Goal: Task Accomplishment & Management: Manage account settings

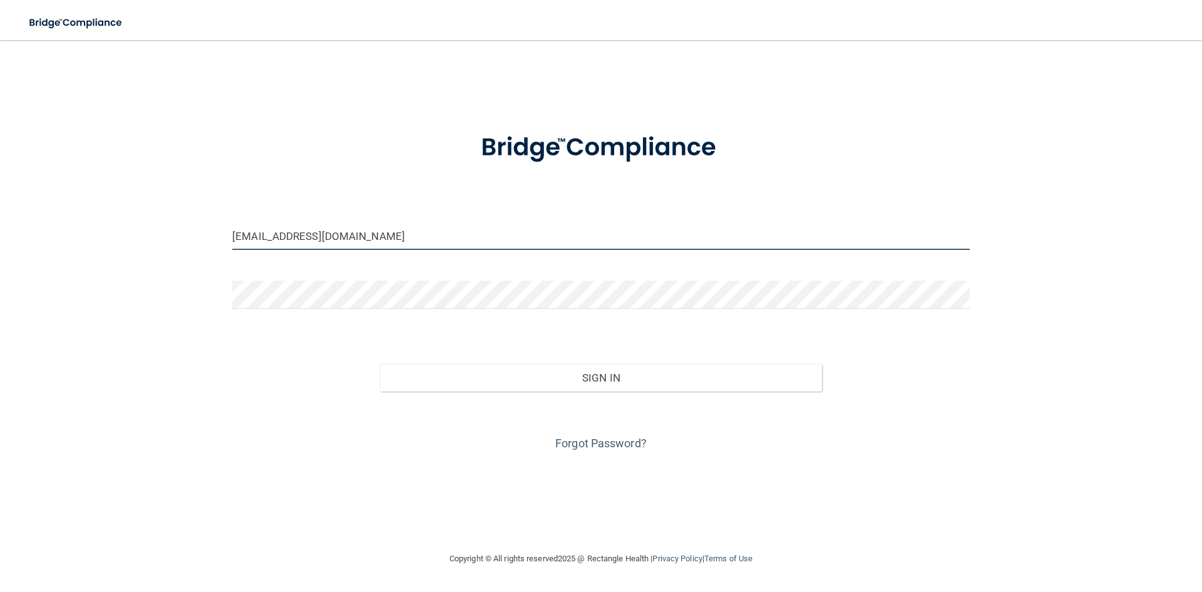
click at [360, 238] on input "[EMAIL_ADDRESS][DOMAIN_NAME]" at bounding box center [600, 236] width 737 height 28
click at [396, 231] on input "[EMAIL_ADDRESS][DOMAIN_NAME]" at bounding box center [600, 236] width 737 height 28
drag, startPoint x: 396, startPoint y: 231, endPoint x: 158, endPoint y: 230, distance: 237.3
click at [158, 230] on div "[EMAIL_ADDRESS][DOMAIN_NAME] Invalid email/password. You don't have permission …" at bounding box center [601, 296] width 1152 height 486
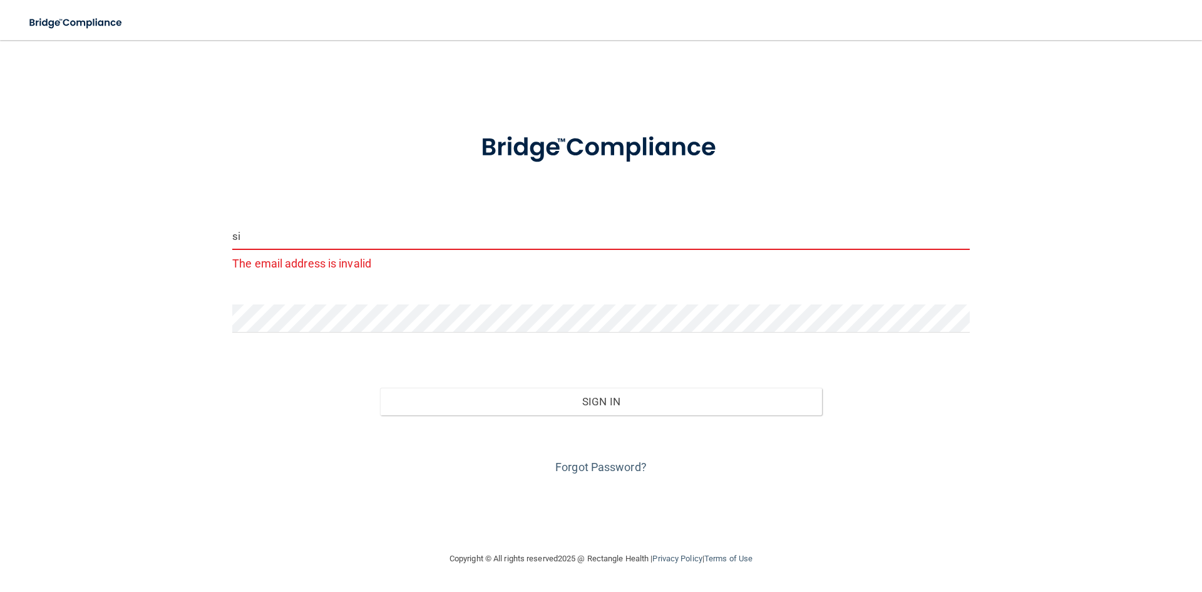
type input "[EMAIL_ADDRESS][DOMAIN_NAME]"
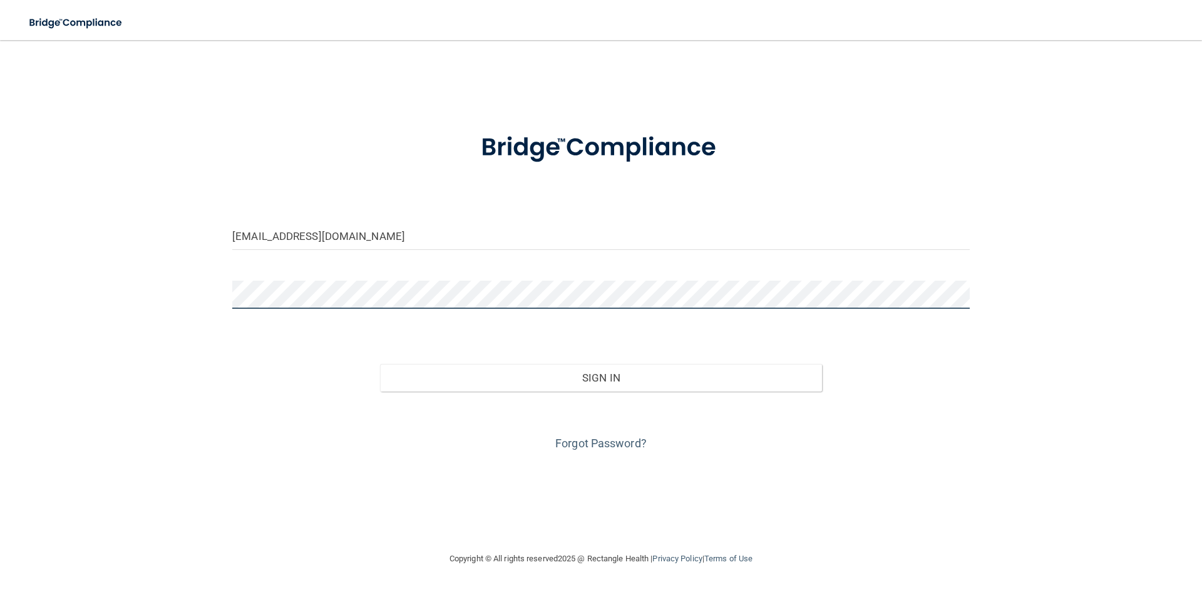
click at [160, 288] on div "[EMAIL_ADDRESS][DOMAIN_NAME] Invalid email/password. You don't have permission …" at bounding box center [601, 296] width 1152 height 486
click at [380, 364] on button "Sign In" at bounding box center [601, 378] width 443 height 28
